Goal: Navigation & Orientation: Locate item on page

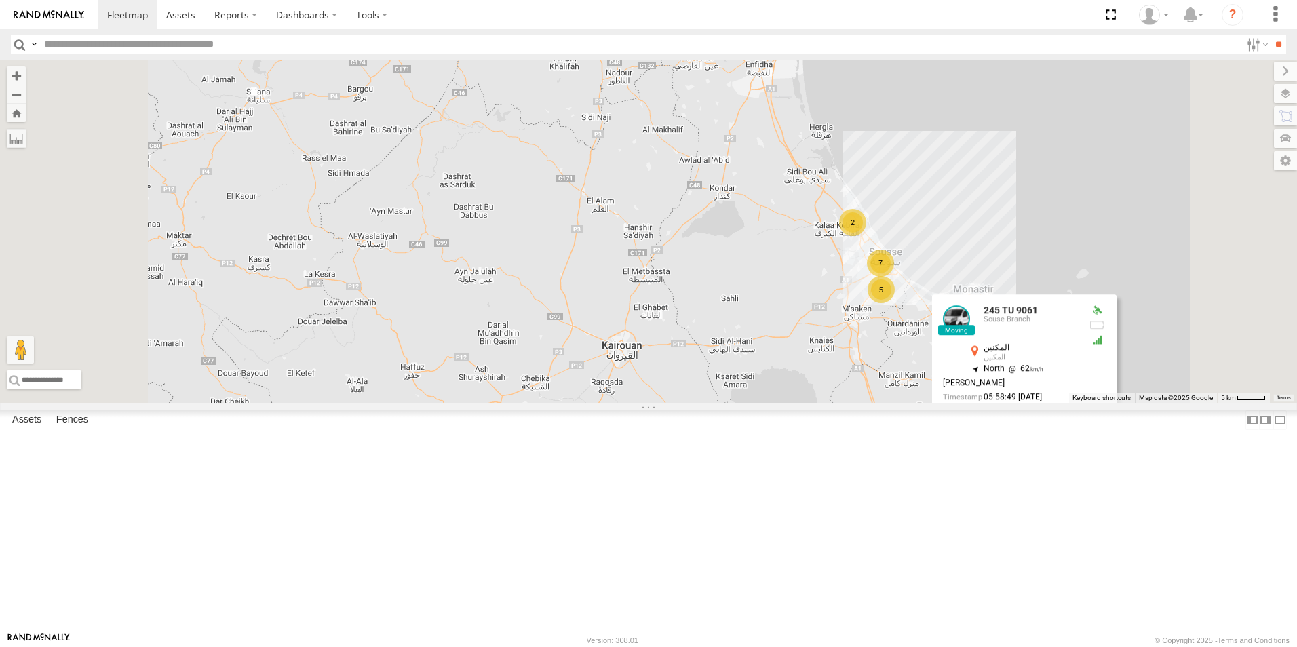
click at [961, 403] on div "245 TU 9061 231 TU 3163 7 2 5 245 TU 9061 Souse Branch المكنين المكنين 35.52242…" at bounding box center [648, 231] width 1297 height 343
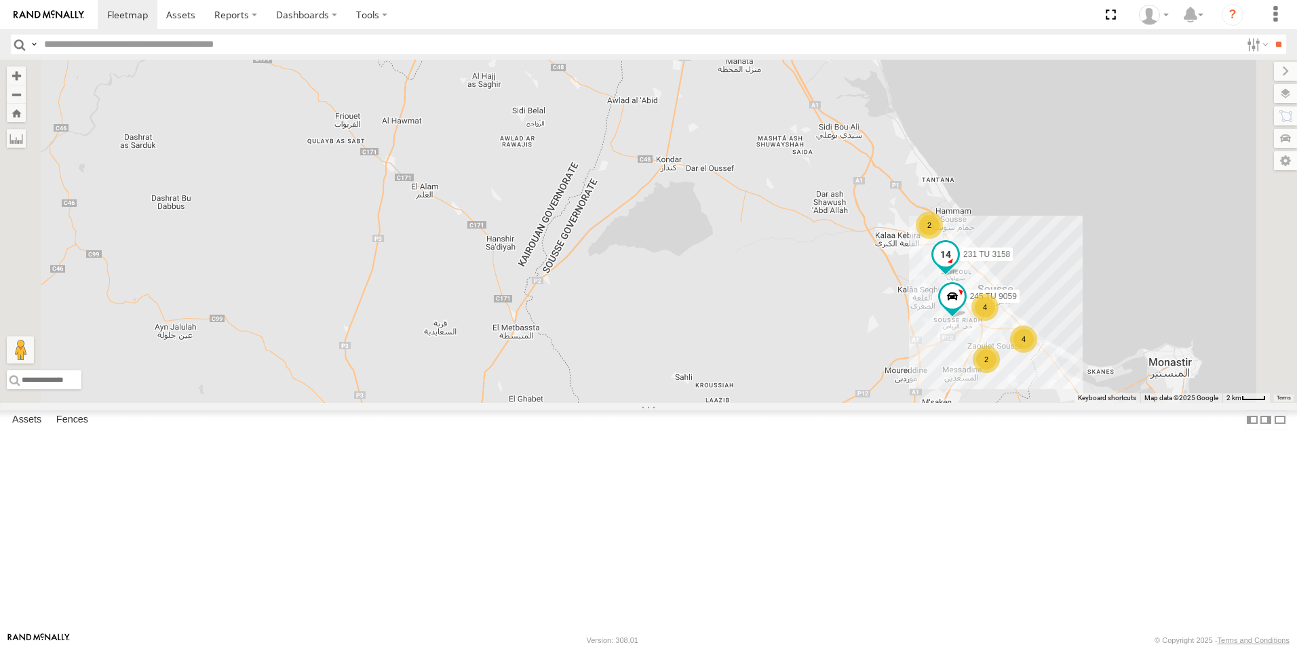
click at [1010, 259] on span "231 TU 3158" at bounding box center [986, 254] width 47 height 9
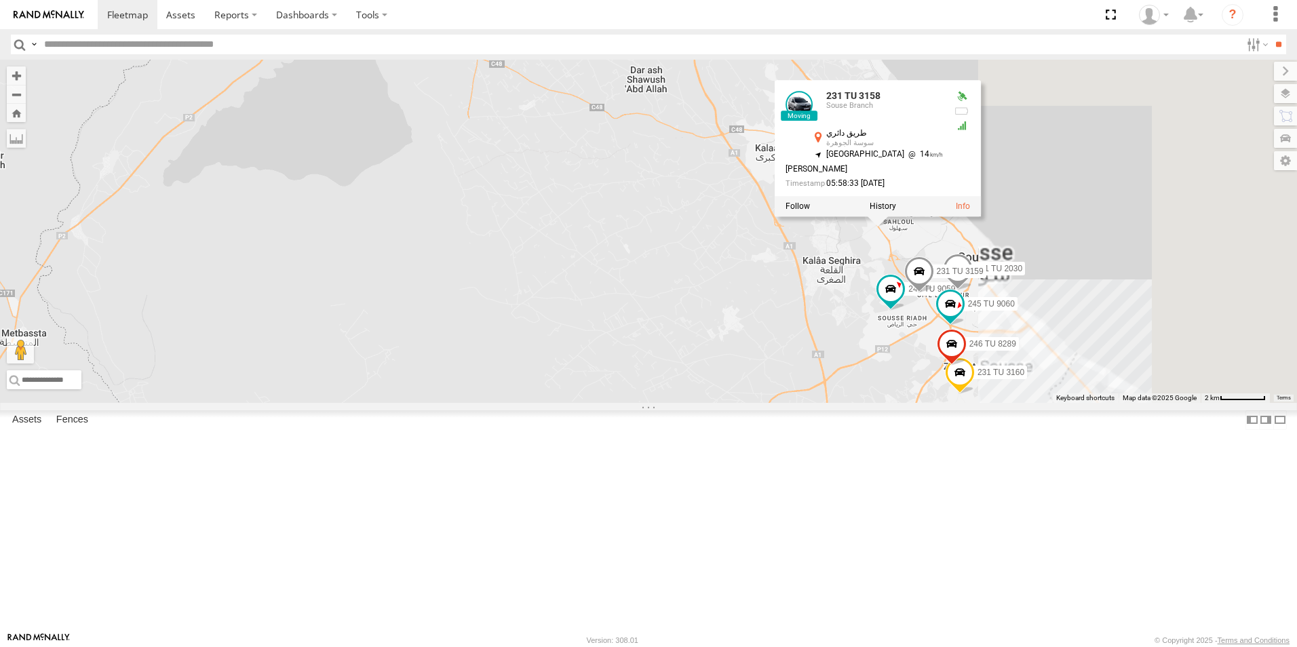
drag, startPoint x: 1117, startPoint y: 393, endPoint x: 924, endPoint y: 383, distance: 192.9
click at [924, 383] on div "245 TU 9061 231 TU 3163 231 TU 3158 245 TU 9059 231 TU 3158 [GEOGRAPHIC_DATA] 3…" at bounding box center [648, 231] width 1297 height 343
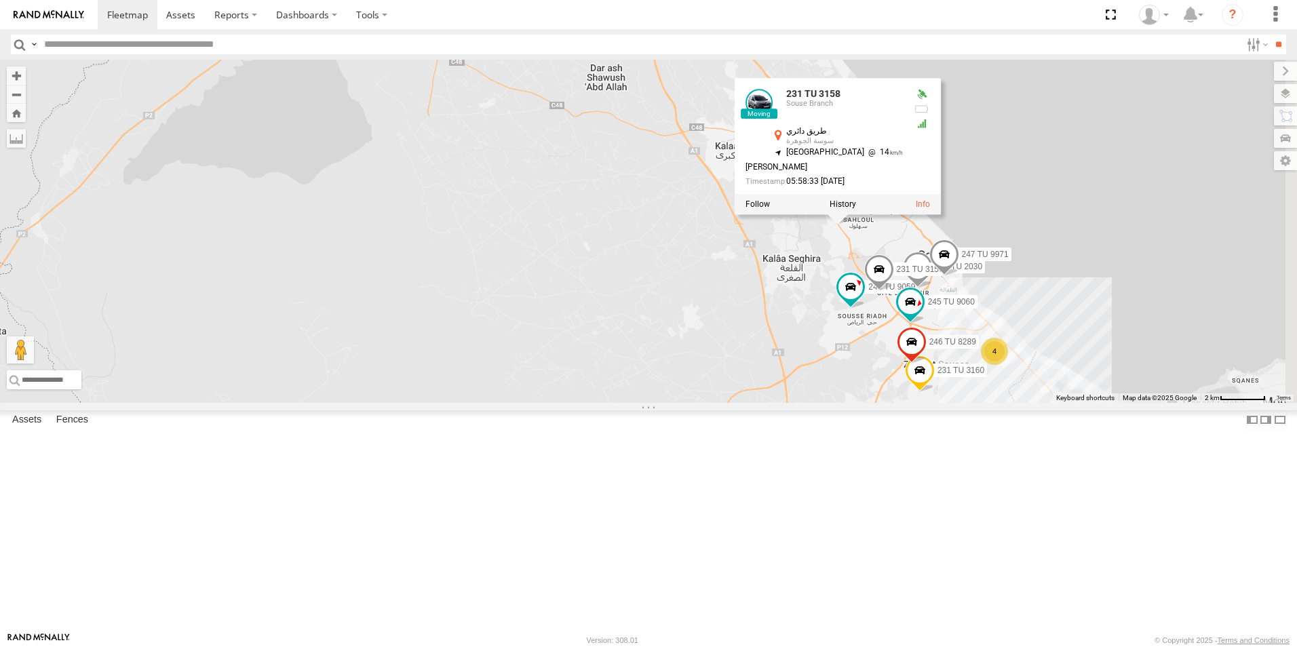
click at [944, 274] on span "231 TU 3159" at bounding box center [920, 269] width 47 height 9
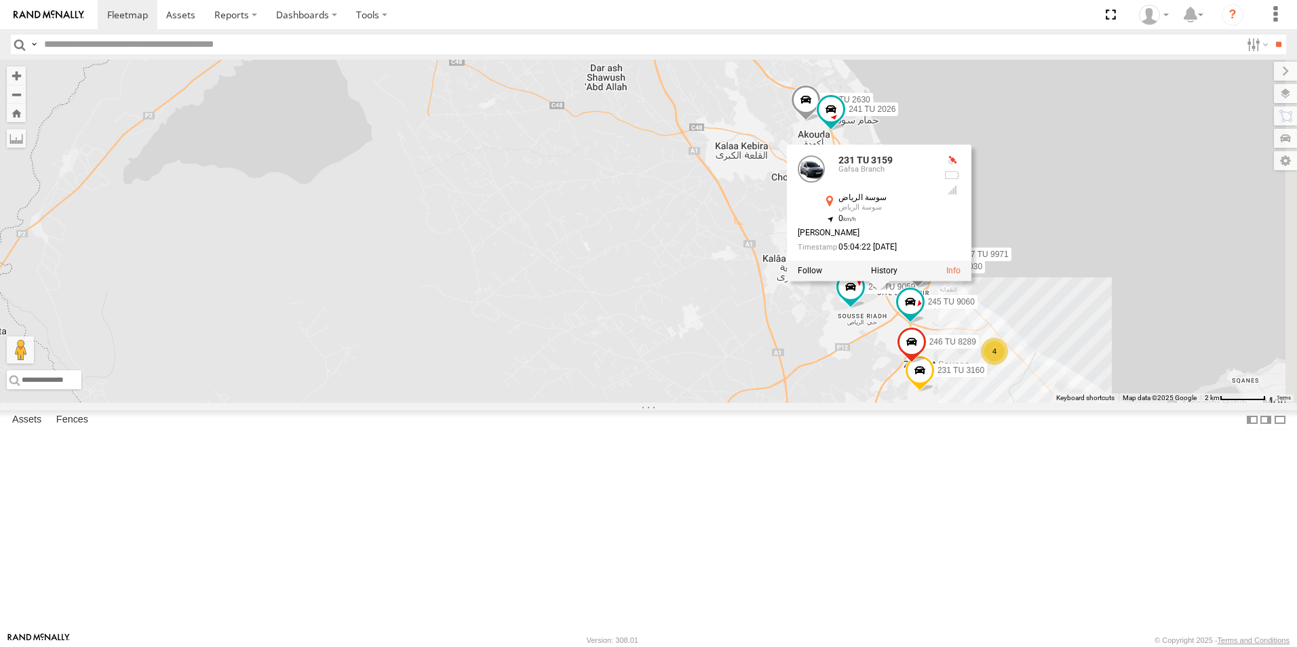
click at [892, 403] on div "245 TU 9061 231 TU 3163 231 TU 3158 245 TU 9059 241 TU 2030 231 TU 3159 234 TU …" at bounding box center [648, 231] width 1297 height 343
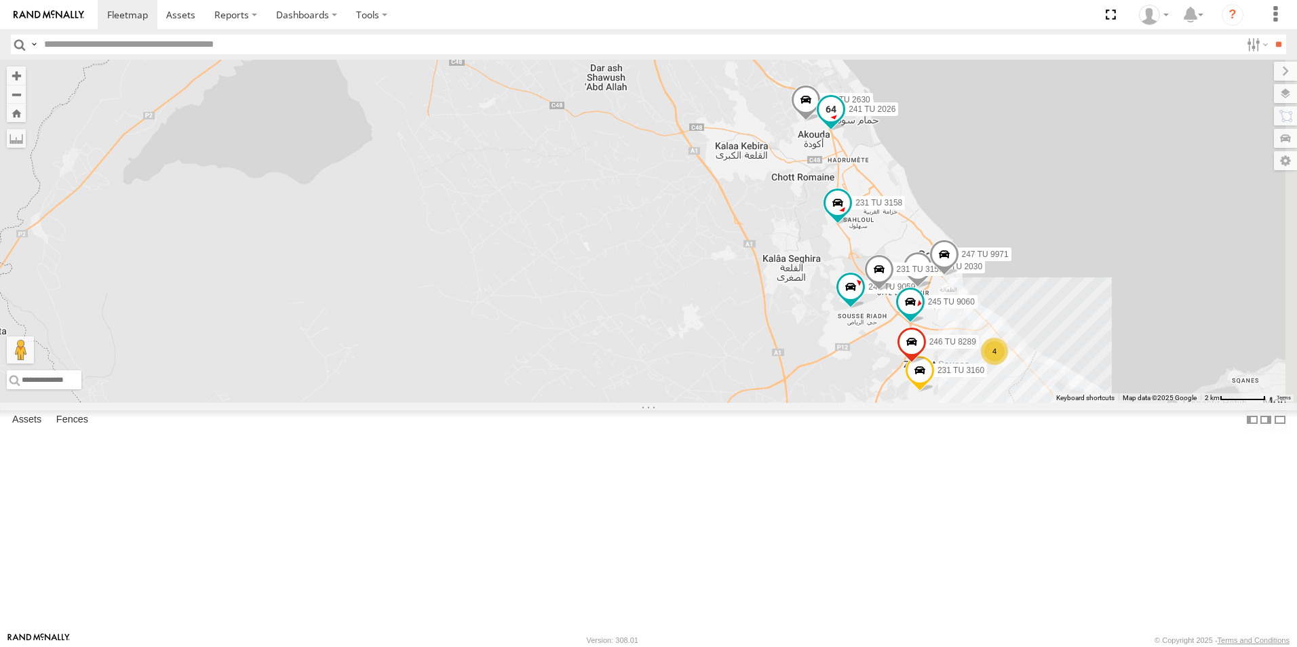
click at [896, 115] on span "241 TU 2026" at bounding box center [872, 109] width 47 height 9
click at [854, 240] on div "245 TU 9061 231 TU 3163 231 TU 3158 245 TU 9059 241 TU 2030 231 TU 3159 234 TU …" at bounding box center [648, 231] width 1297 height 343
click at [870, 104] on span "234 TU 2630" at bounding box center [847, 99] width 47 height 9
click at [827, 243] on div "245 TU 9061 231 TU 3163 231 TU 3158 245 TU 9059 241 TU 2030 231 TU 3159 234 TU …" at bounding box center [648, 231] width 1297 height 343
